Goal: Task Accomplishment & Management: Manage account settings

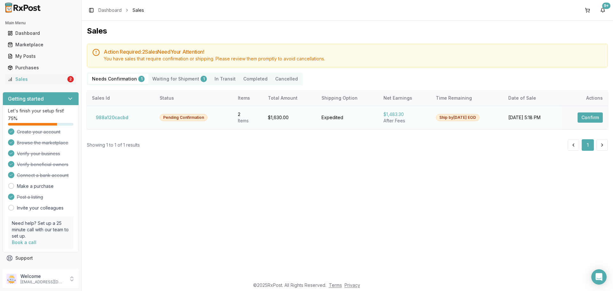
click at [583, 117] on button "Confirm" at bounding box center [590, 117] width 25 height 10
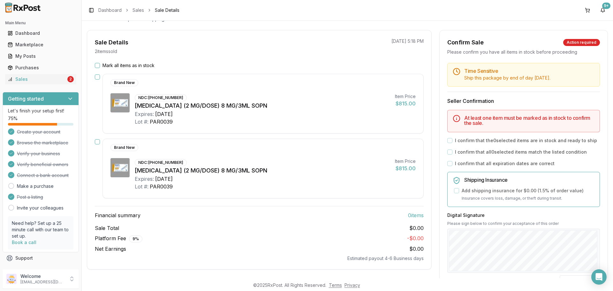
scroll to position [64, 0]
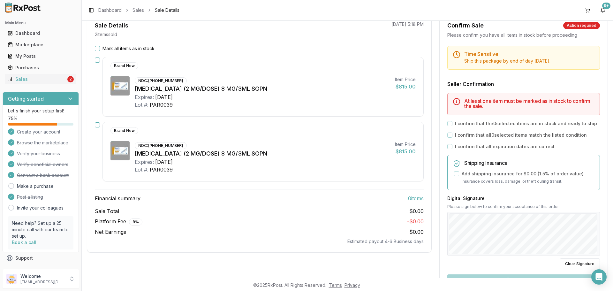
click at [97, 50] on button "Mark all items as in stock" at bounding box center [97, 48] width 5 height 5
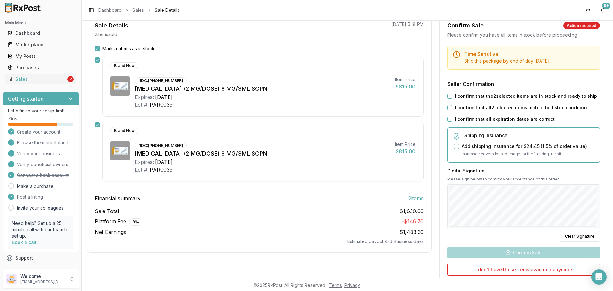
click at [447, 95] on button "I confirm that the 2 selected items are in stock and ready to ship" at bounding box center [449, 96] width 5 height 5
click at [449, 107] on button "I confirm that all 2 selected items match the listed condition" at bounding box center [449, 107] width 5 height 5
click at [448, 120] on button "I confirm that all expiration dates are correct" at bounding box center [449, 119] width 5 height 5
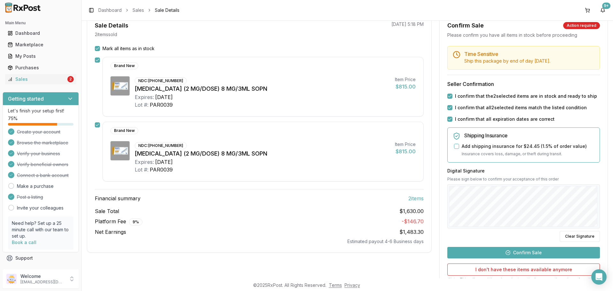
click at [532, 252] on button "Confirm Sale" at bounding box center [523, 252] width 153 height 11
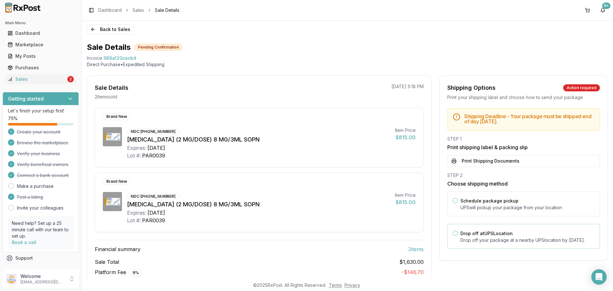
scroll to position [0, 0]
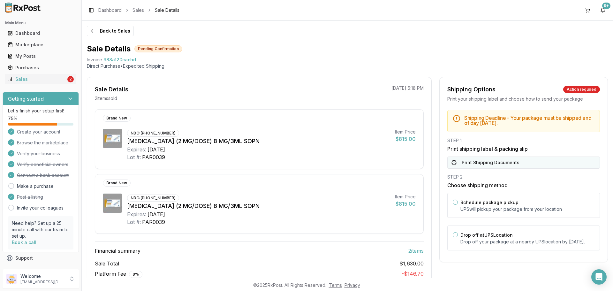
click at [491, 163] on button "Print Shipping Documents" at bounding box center [523, 162] width 153 height 12
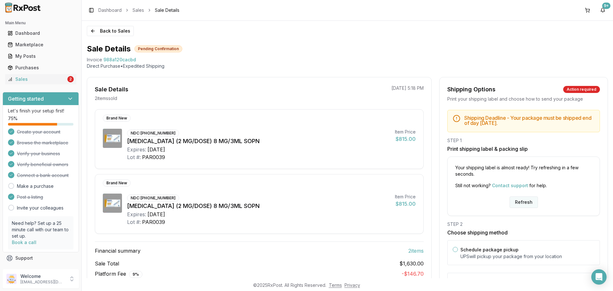
click at [530, 203] on button "Refresh" at bounding box center [524, 201] width 28 height 11
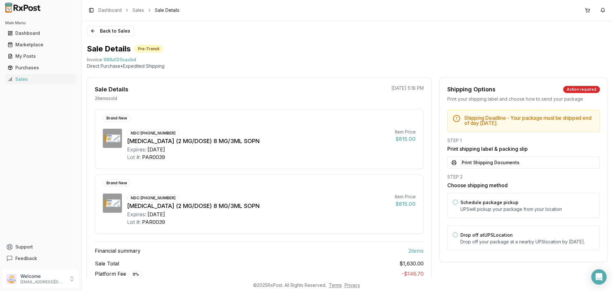
drag, startPoint x: 487, startPoint y: 162, endPoint x: 487, endPoint y: 168, distance: 5.8
click at [488, 162] on button "Print Shipping Documents" at bounding box center [523, 162] width 153 height 12
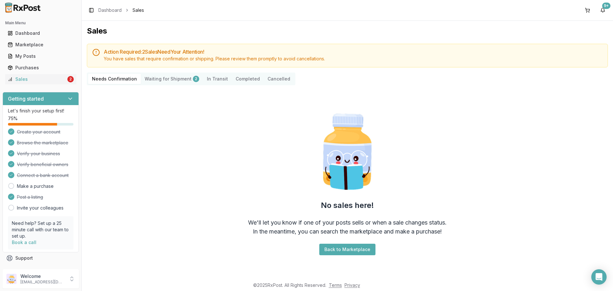
click at [193, 79] on div "2" at bounding box center [196, 79] width 6 height 6
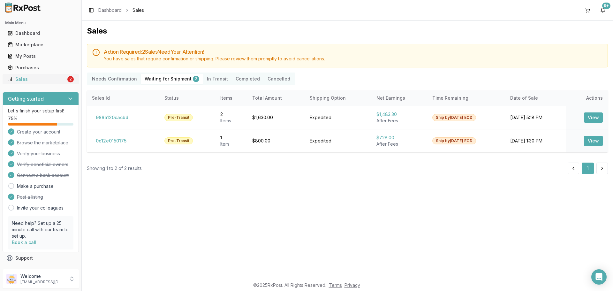
click at [22, 79] on div "Sales" at bounding box center [37, 79] width 58 height 6
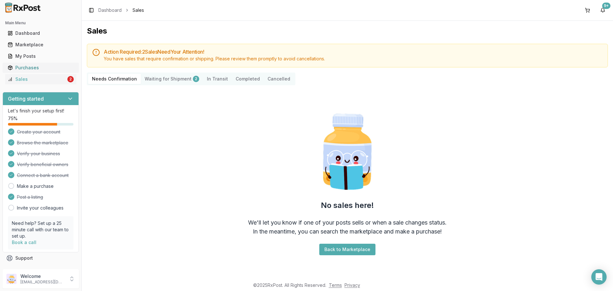
click at [34, 66] on div "Purchases" at bounding box center [41, 67] width 66 height 6
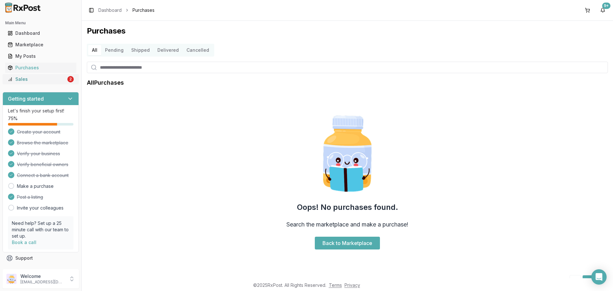
click at [38, 82] on link "Sales 2" at bounding box center [40, 78] width 71 height 11
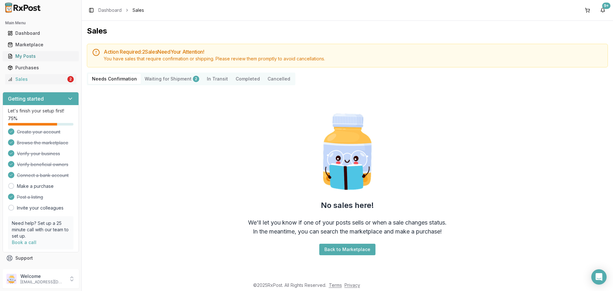
click at [27, 57] on div "My Posts" at bounding box center [41, 56] width 66 height 6
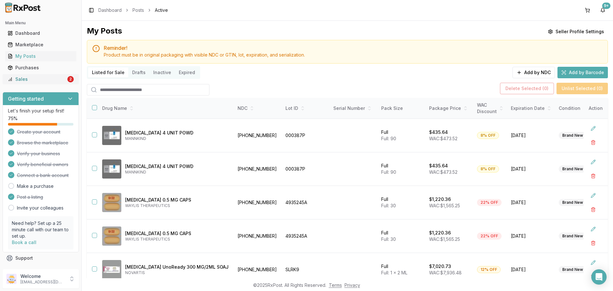
click at [56, 82] on div "Sales" at bounding box center [37, 79] width 58 height 6
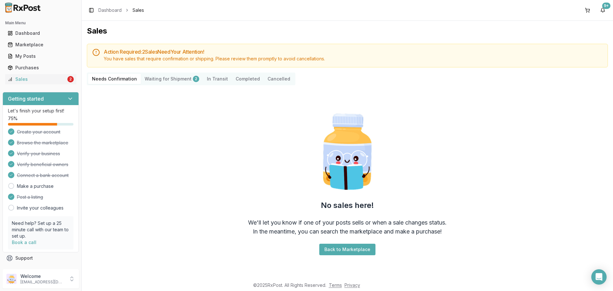
click at [145, 80] on Shipment "Waiting for Shipment 2" at bounding box center [172, 79] width 62 height 10
